Goal: Use online tool/utility: Utilize a website feature to perform a specific function

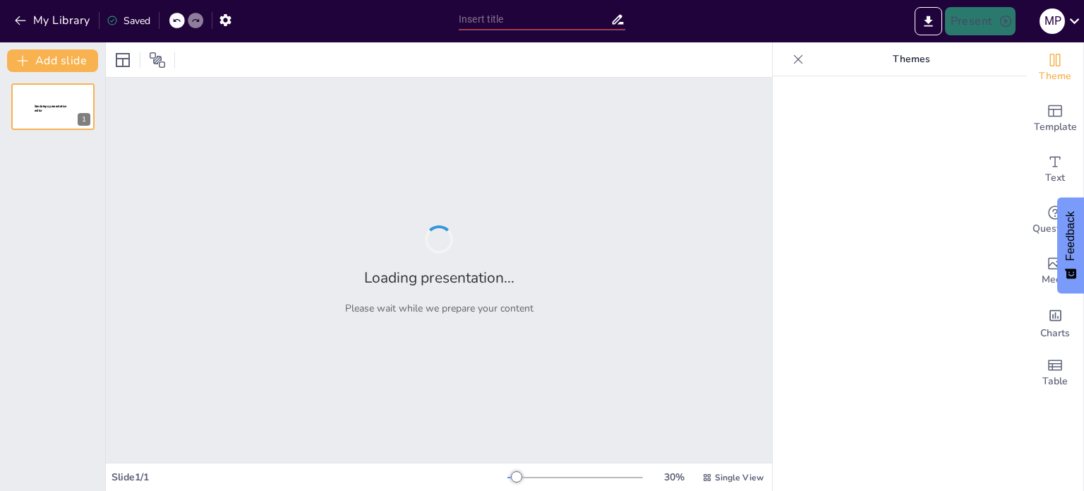
type input "New Sendsteps"
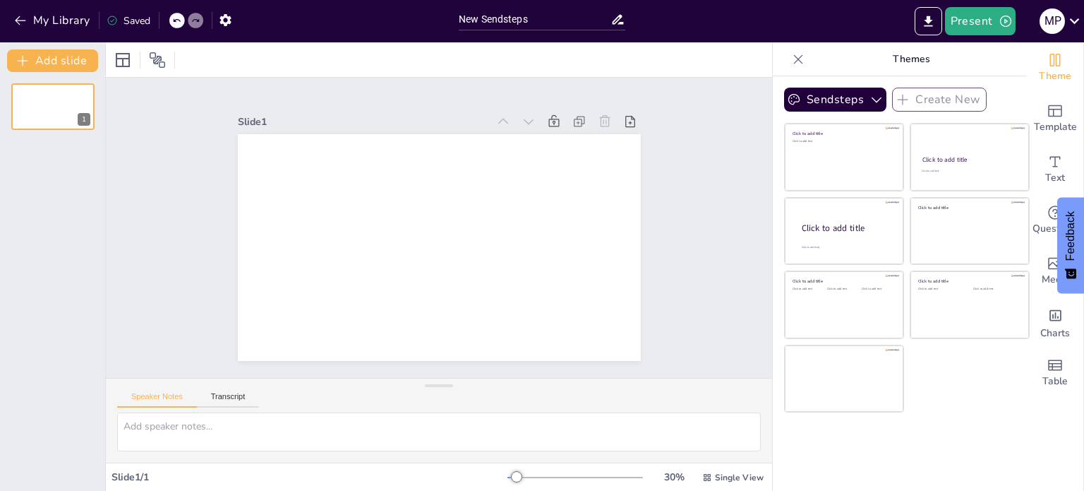
click at [901, 60] on p "Themes" at bounding box center [911, 59] width 203 height 34
click at [557, 437] on textarea at bounding box center [439, 431] width 644 height 39
type textarea "crea una diapositiva"
click at [557, 437] on textarea "crea una diapositiva" at bounding box center [439, 431] width 644 height 39
click at [557, 437] on textarea "crea una diapositiva que explique los porcentajes en matematica" at bounding box center [439, 431] width 644 height 39
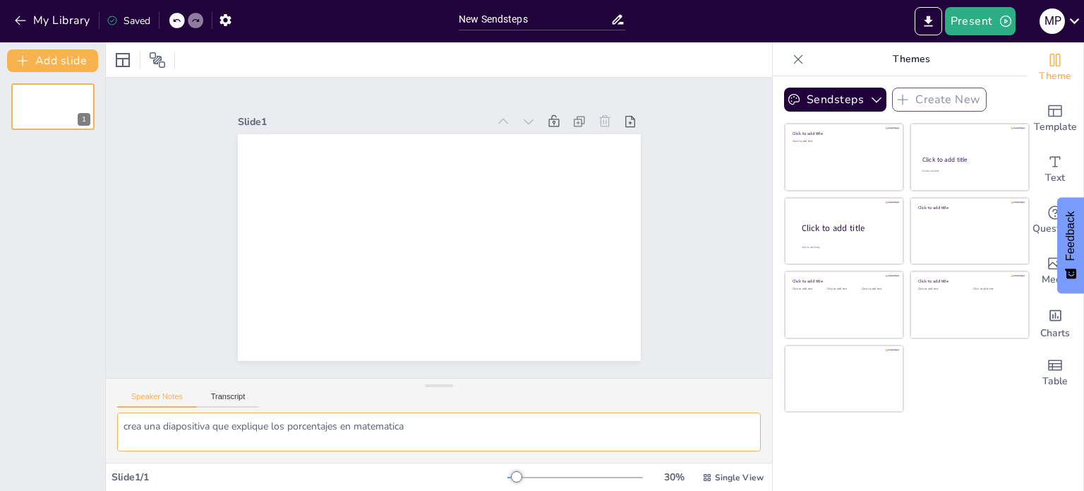
click at [557, 437] on textarea "crea una diapositiva que explique los porcentajes en matematica" at bounding box center [439, 431] width 644 height 39
type textarea "crea una diapositiva que explique los porcentajes en matematica"
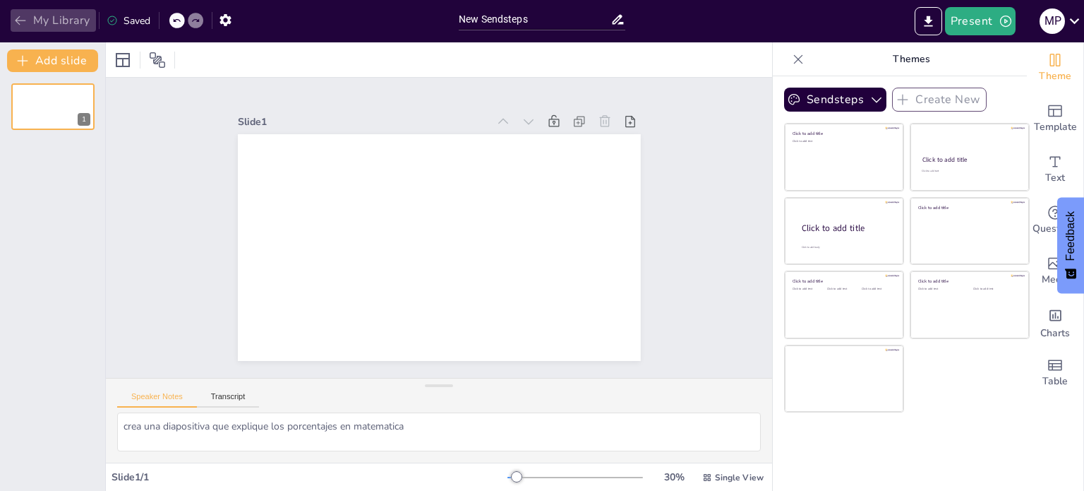
click at [24, 23] on icon "button" at bounding box center [20, 20] width 14 height 14
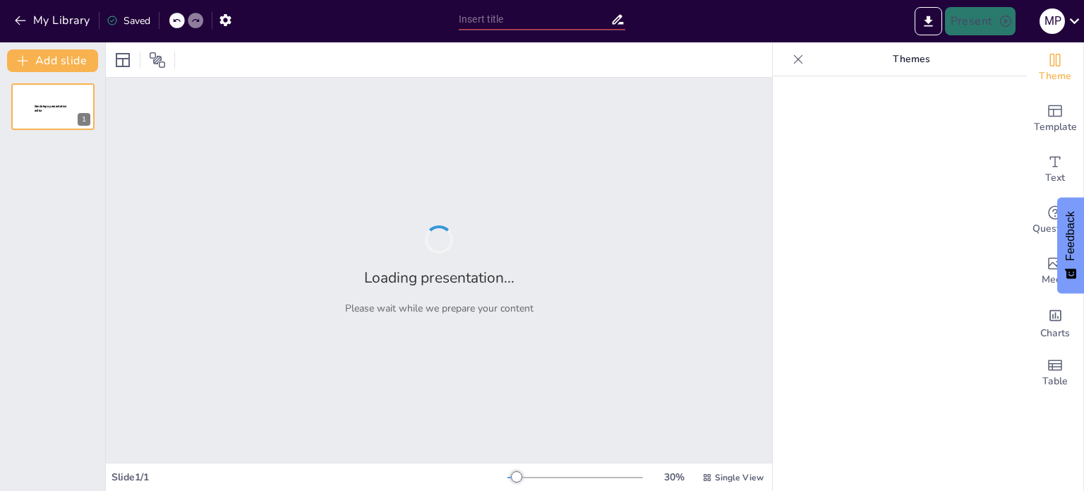
type input "Introducción a los Porcentajes: Conceptos Fundamentales"
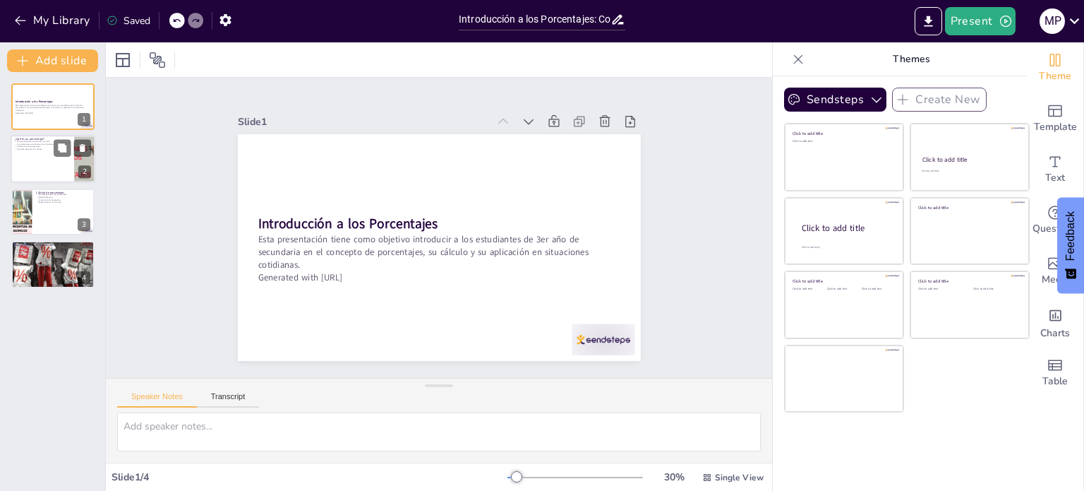
click at [31, 157] on div at bounding box center [53, 160] width 85 height 48
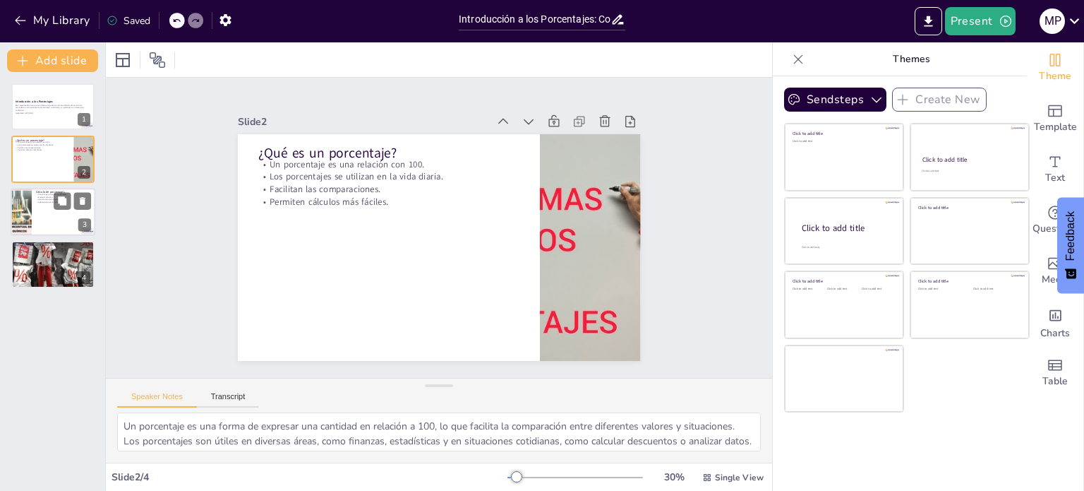
click at [49, 200] on p "Aplicaciones en la vida real." at bounding box center [63, 201] width 55 height 3
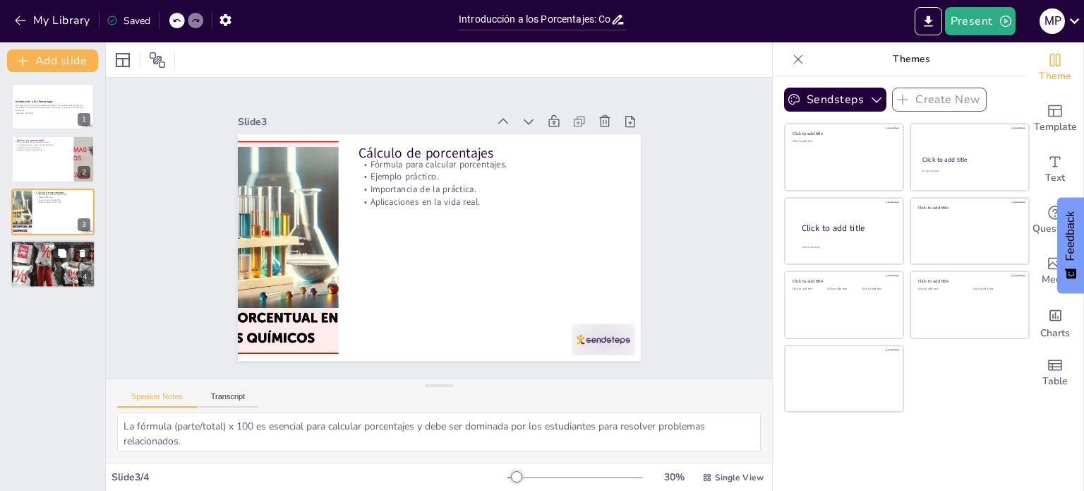
click at [16, 255] on div at bounding box center [52, 264] width 95 height 48
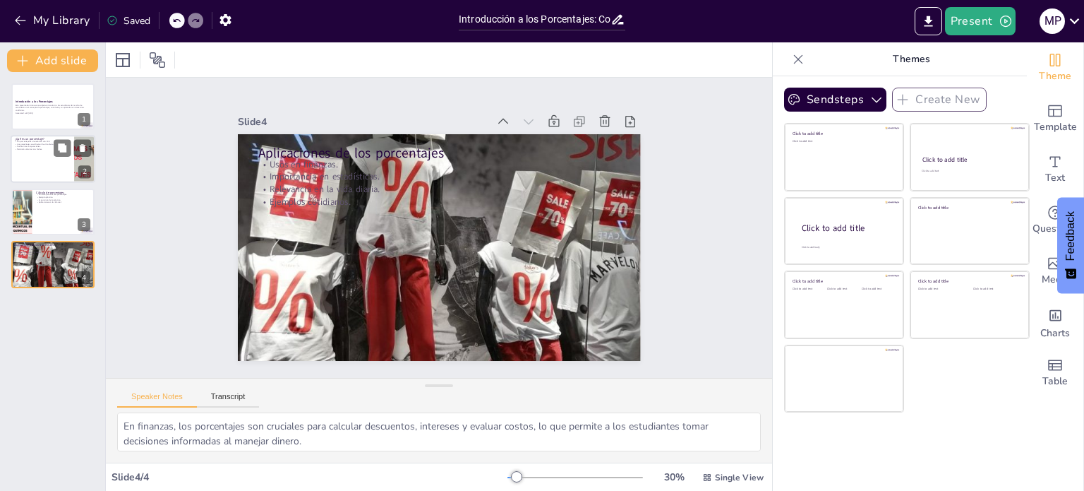
click at [28, 174] on div at bounding box center [53, 160] width 85 height 48
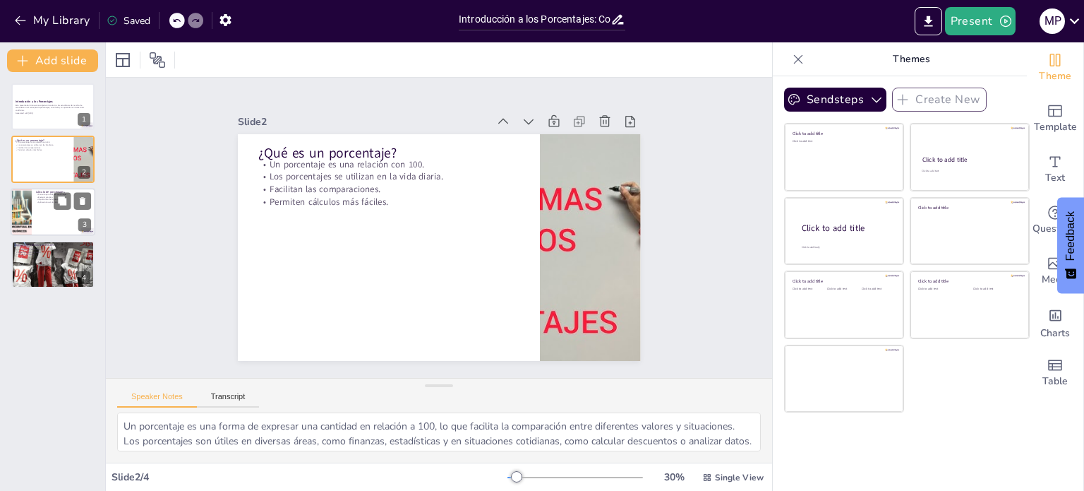
click at [29, 222] on div at bounding box center [21, 212] width 143 height 48
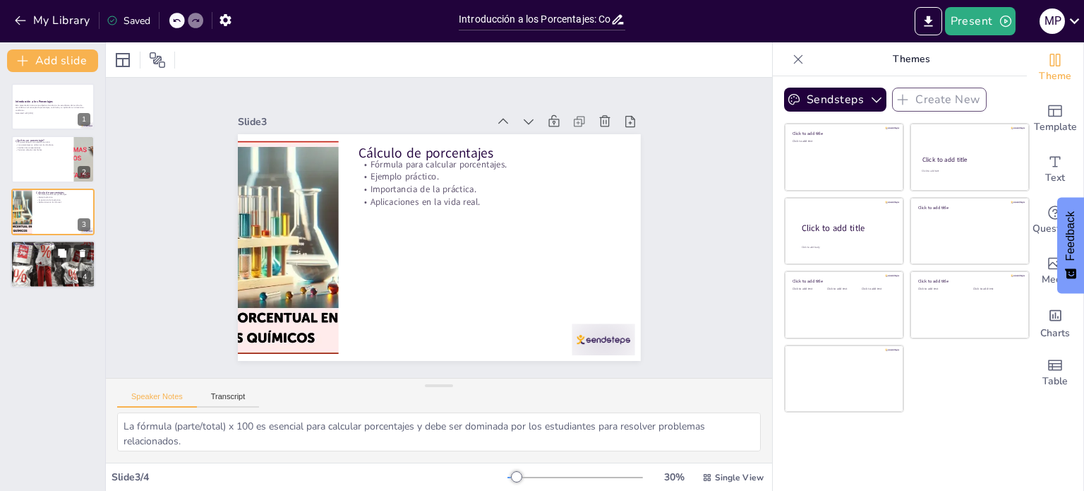
click at [36, 270] on div at bounding box center [52, 264] width 95 height 48
type textarea "En finanzas, los porcentajes son cruciales para calcular descuentos, intereses …"
